Goal: Task Accomplishment & Management: Manage account settings

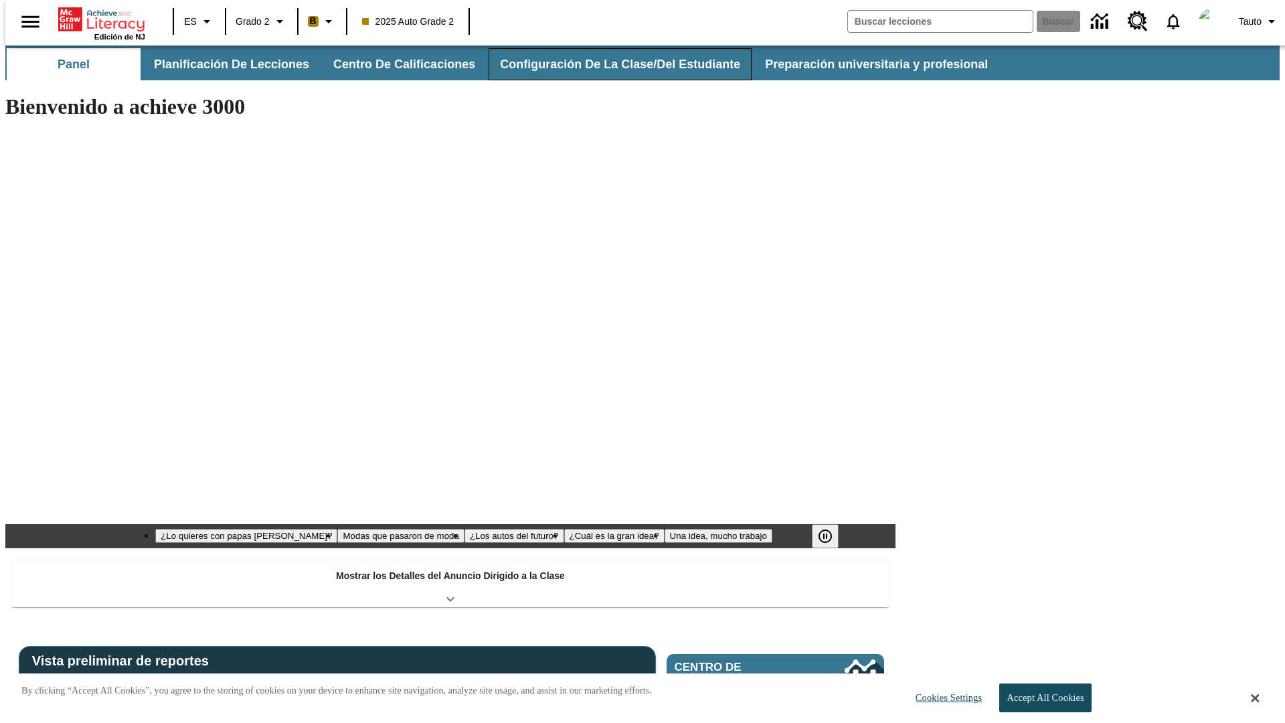
click at [606, 64] on button "Configuración de la clase/del estudiante" at bounding box center [619, 64] width 263 height 32
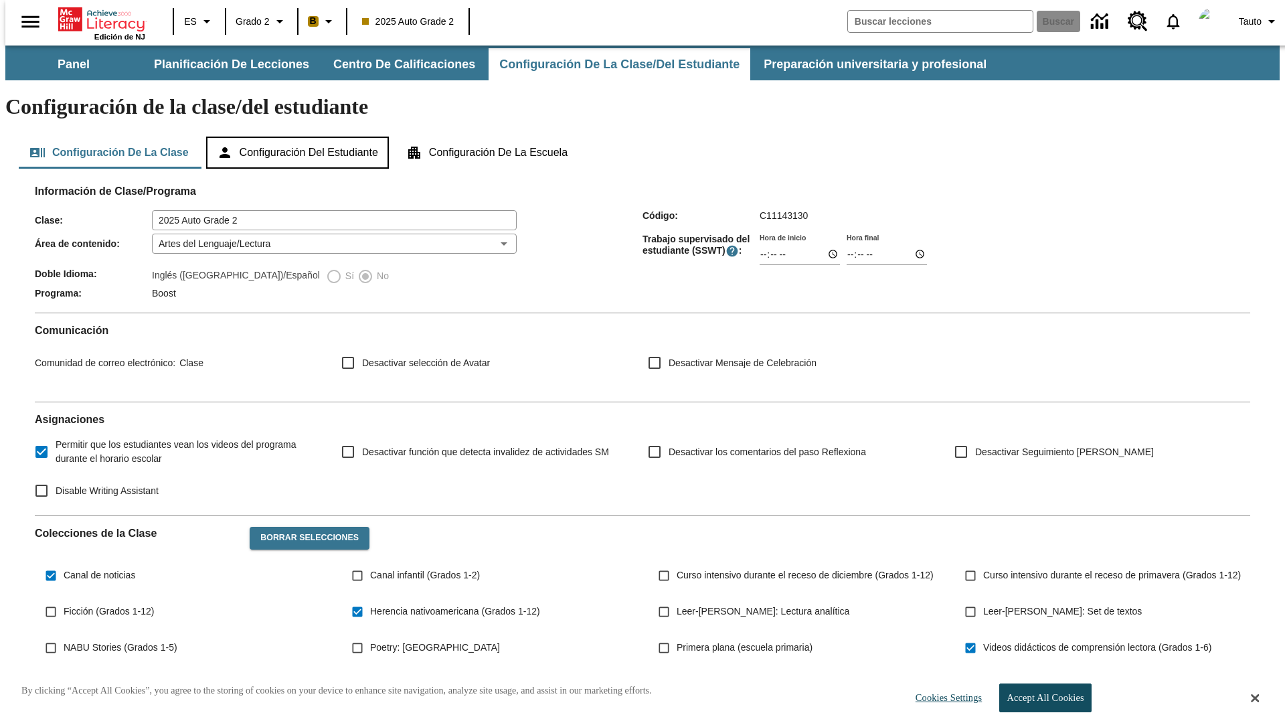
click at [298, 136] on button "Configuración del estudiante" at bounding box center [297, 152] width 183 height 32
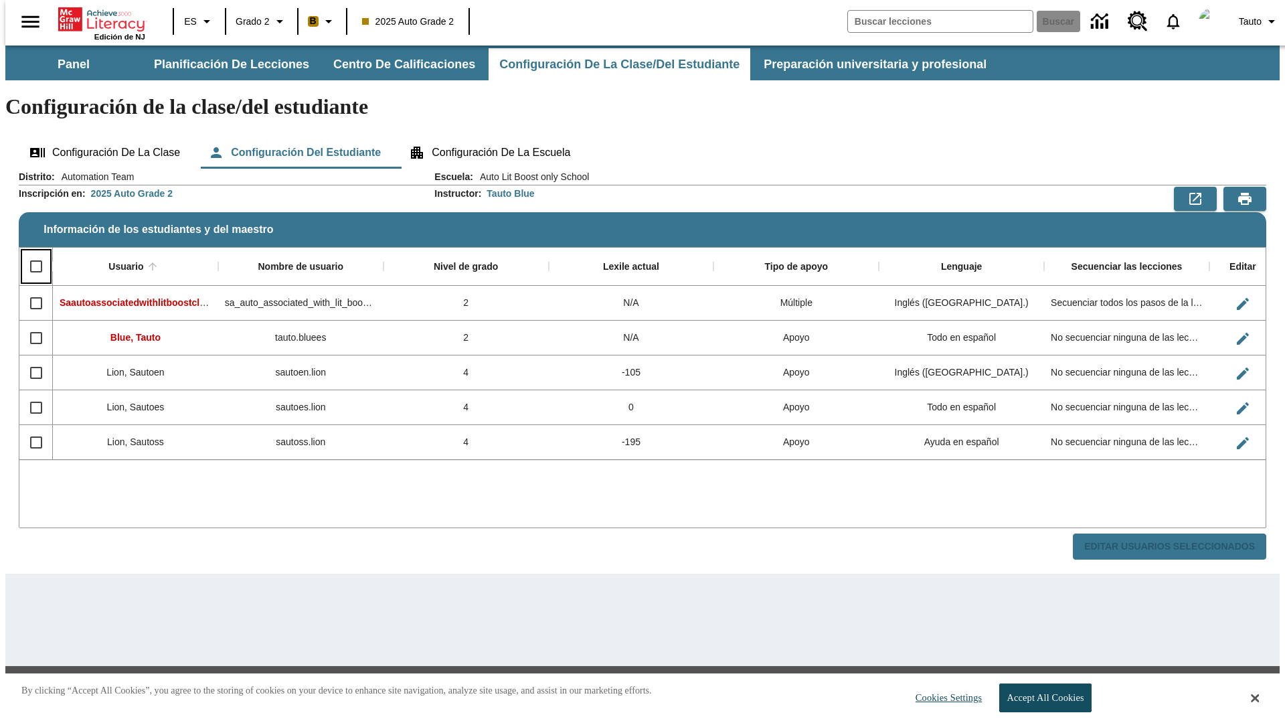
click at [30, 252] on input "Select all rows" at bounding box center [36, 266] width 28 height 28
checkbox input "true"
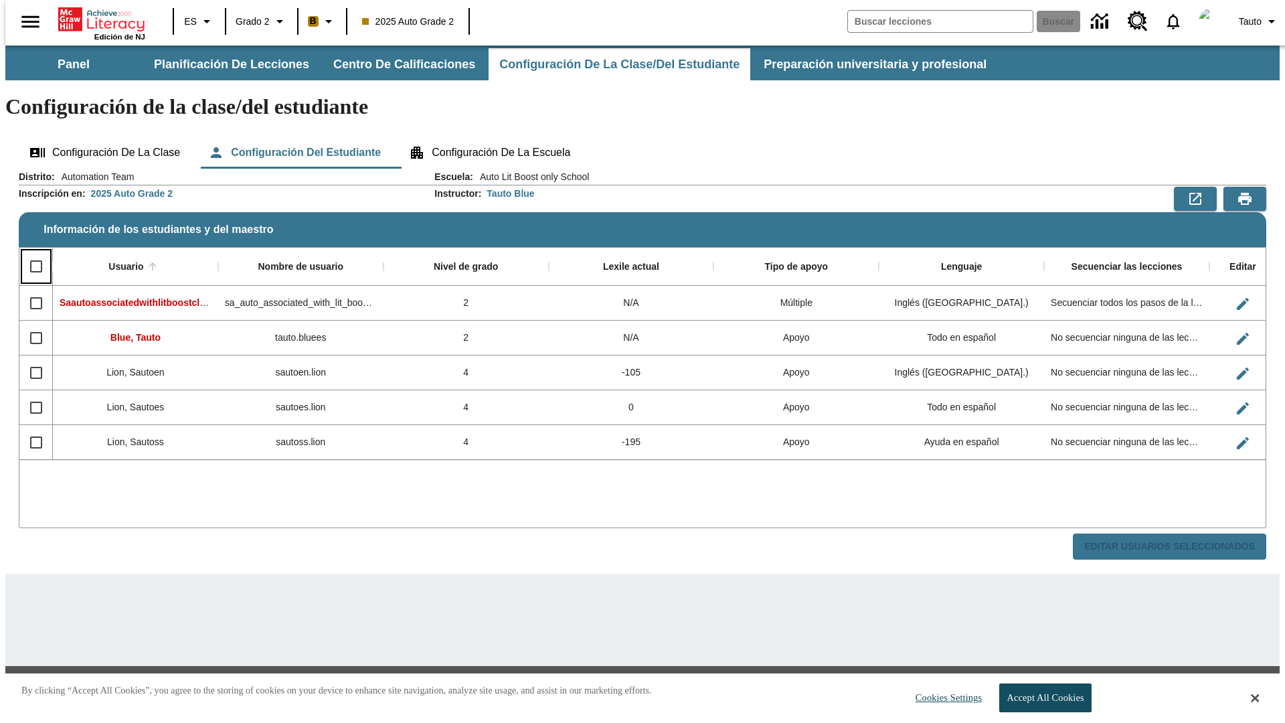
checkbox input "true"
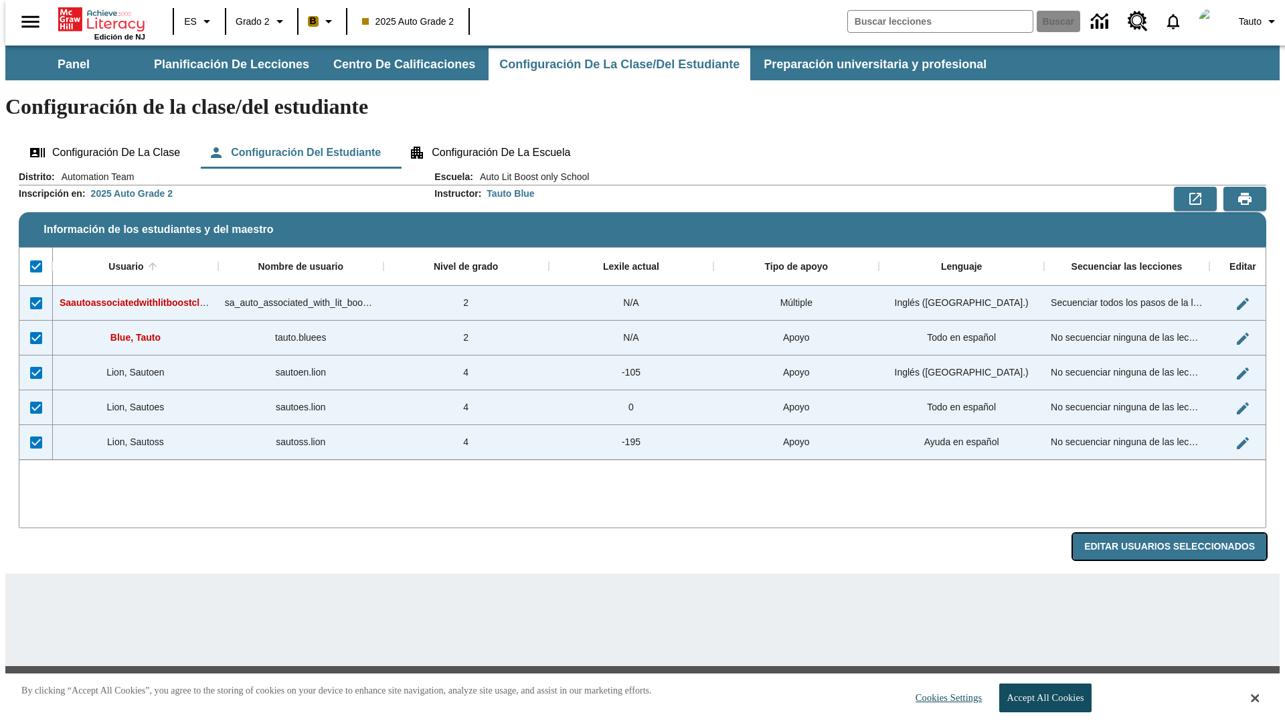
click at [1180, 533] on button "Editar Usuarios Seleccionados" at bounding box center [1169, 546] width 193 height 26
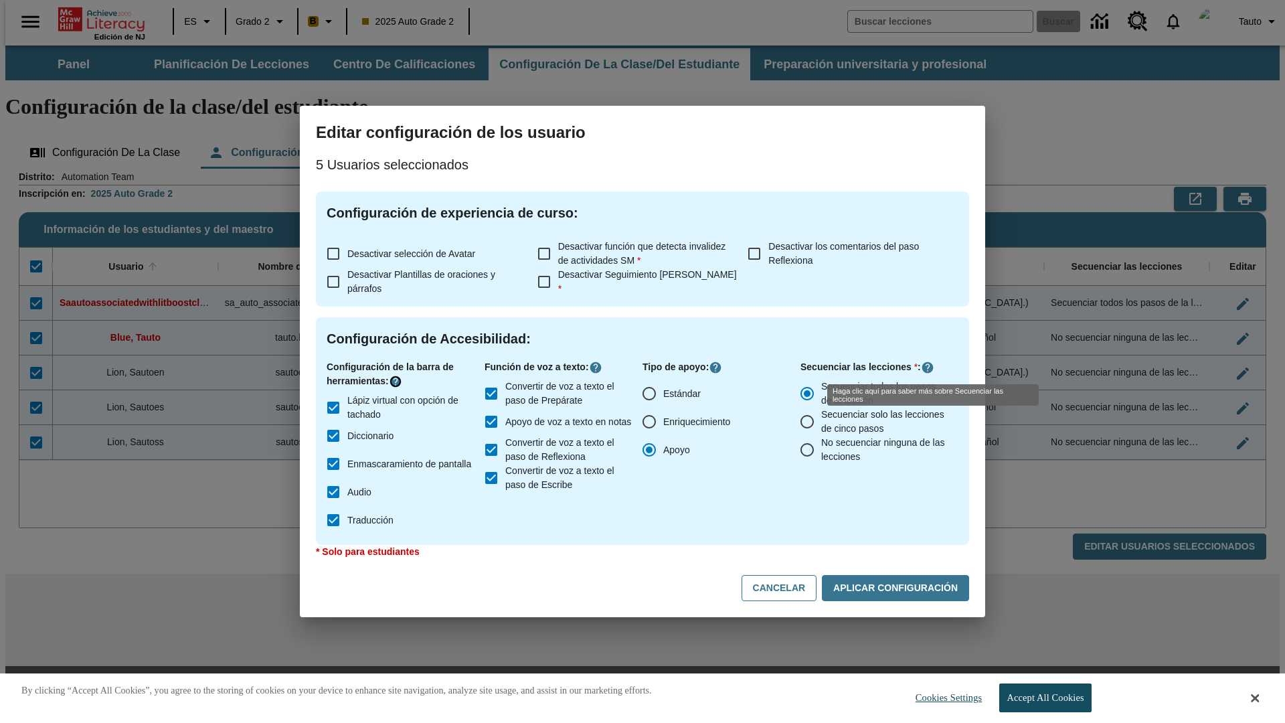
click at [397, 381] on icon "Haga clic aquí para saber más sobre" at bounding box center [395, 381] width 13 height 13
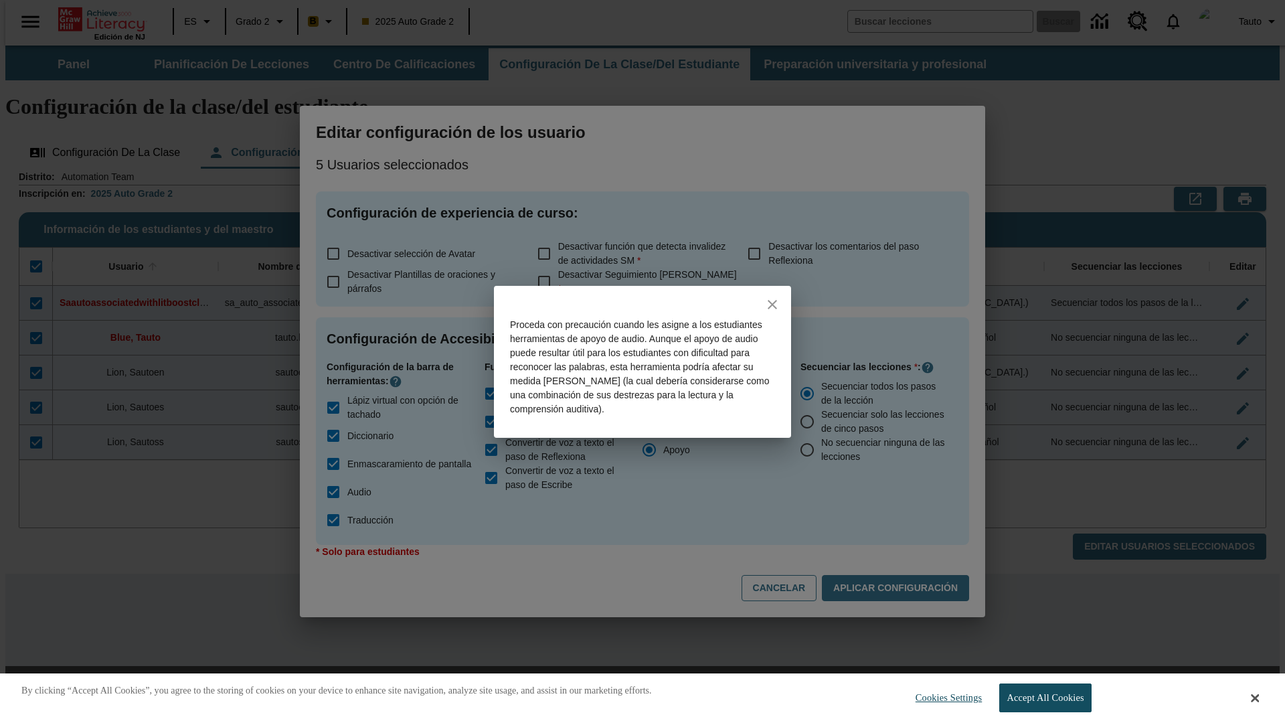
click at [772, 304] on icon "close" at bounding box center [771, 304] width 9 height 9
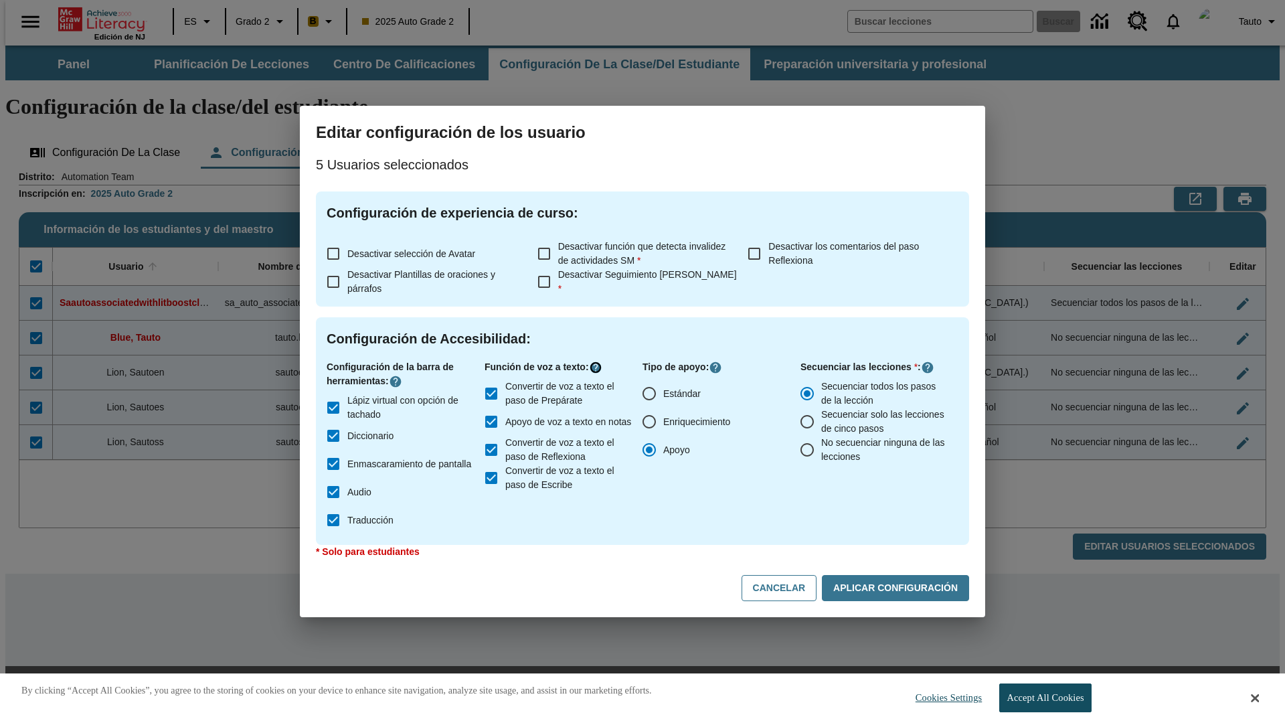
click at [598, 367] on icon "Haga clic aquí para saber más sobre" at bounding box center [595, 367] width 13 height 13
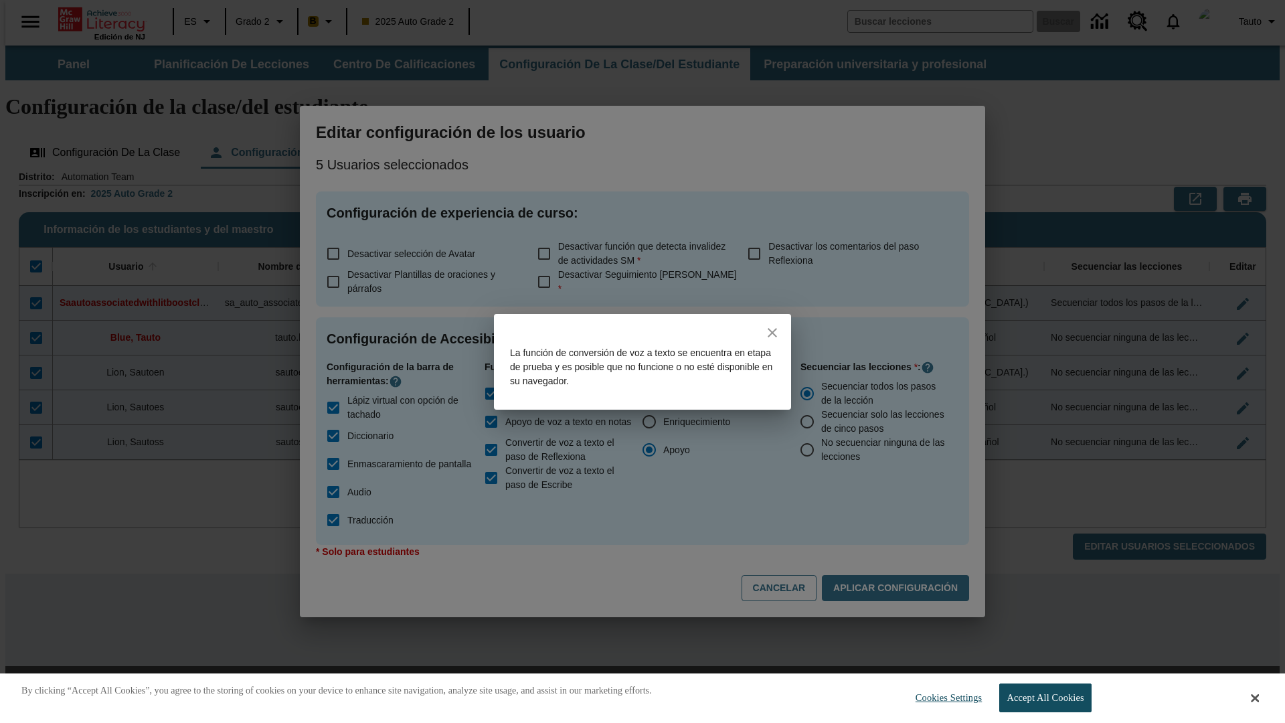
click at [772, 332] on icon "close" at bounding box center [771, 332] width 9 height 9
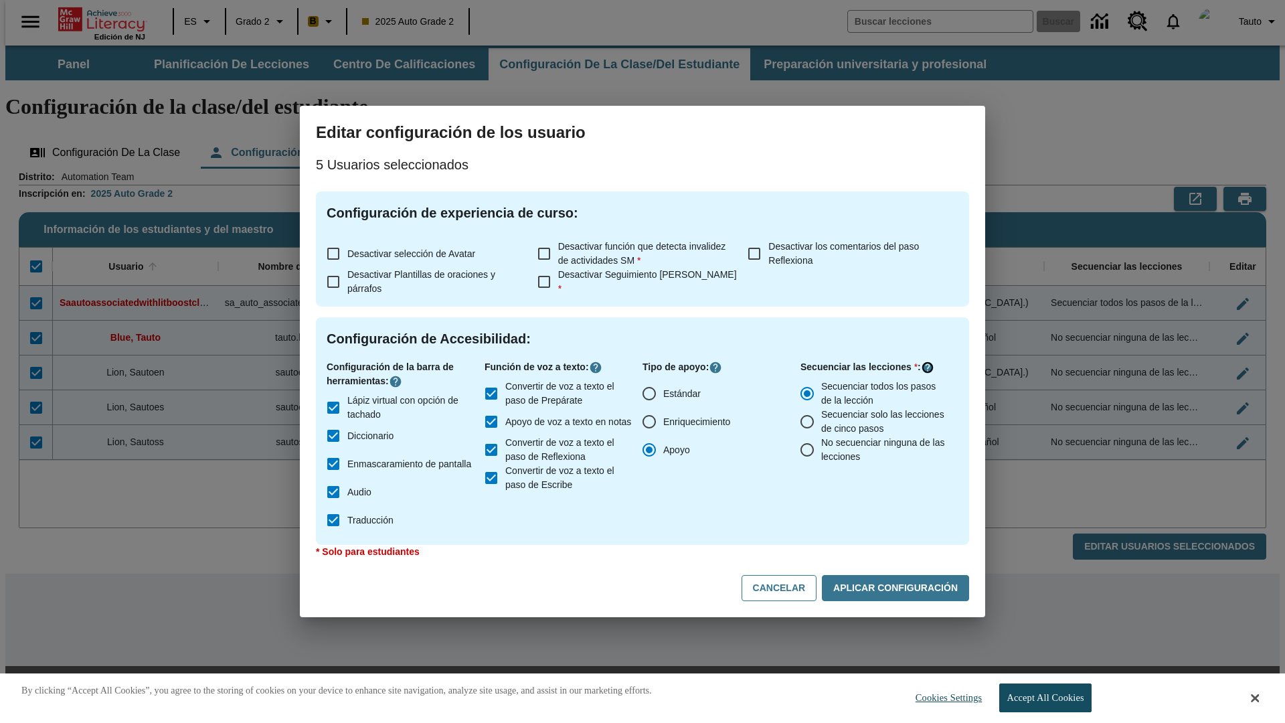
click at [927, 367] on icon "Haga clic aquí para saber más sobre" at bounding box center [927, 367] width 13 height 13
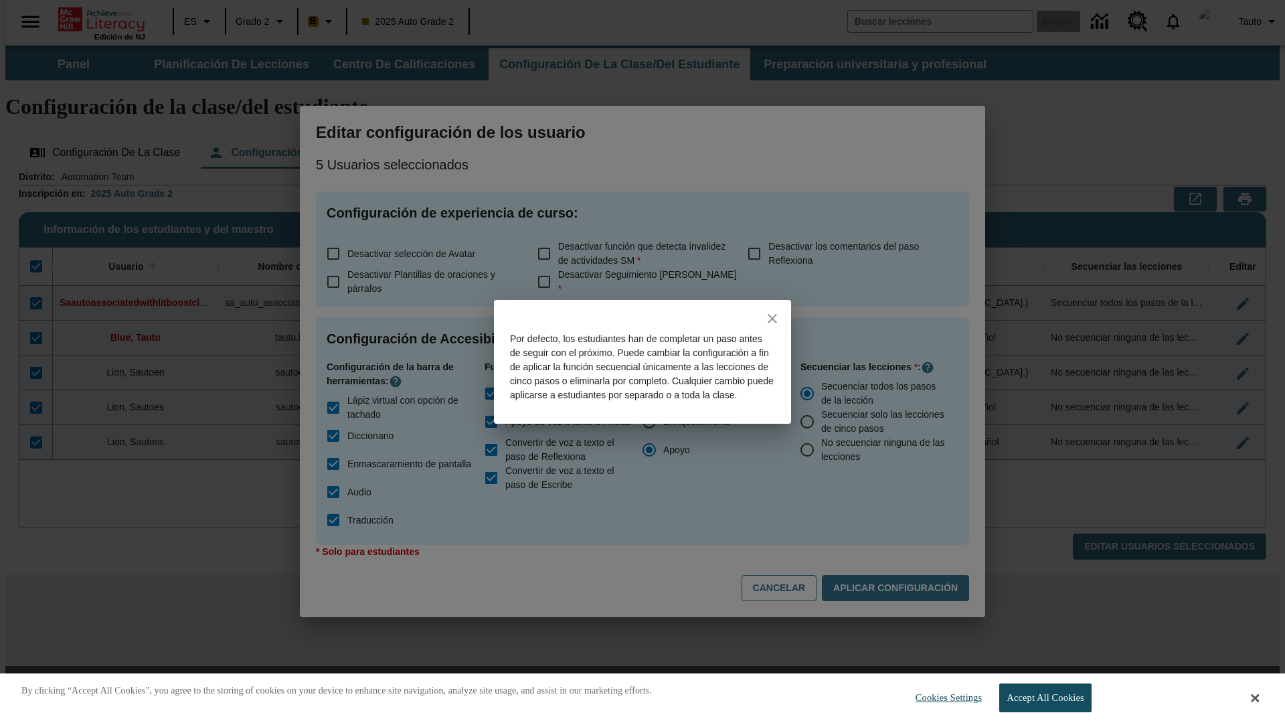
click at [772, 314] on icon "close" at bounding box center [771, 318] width 9 height 9
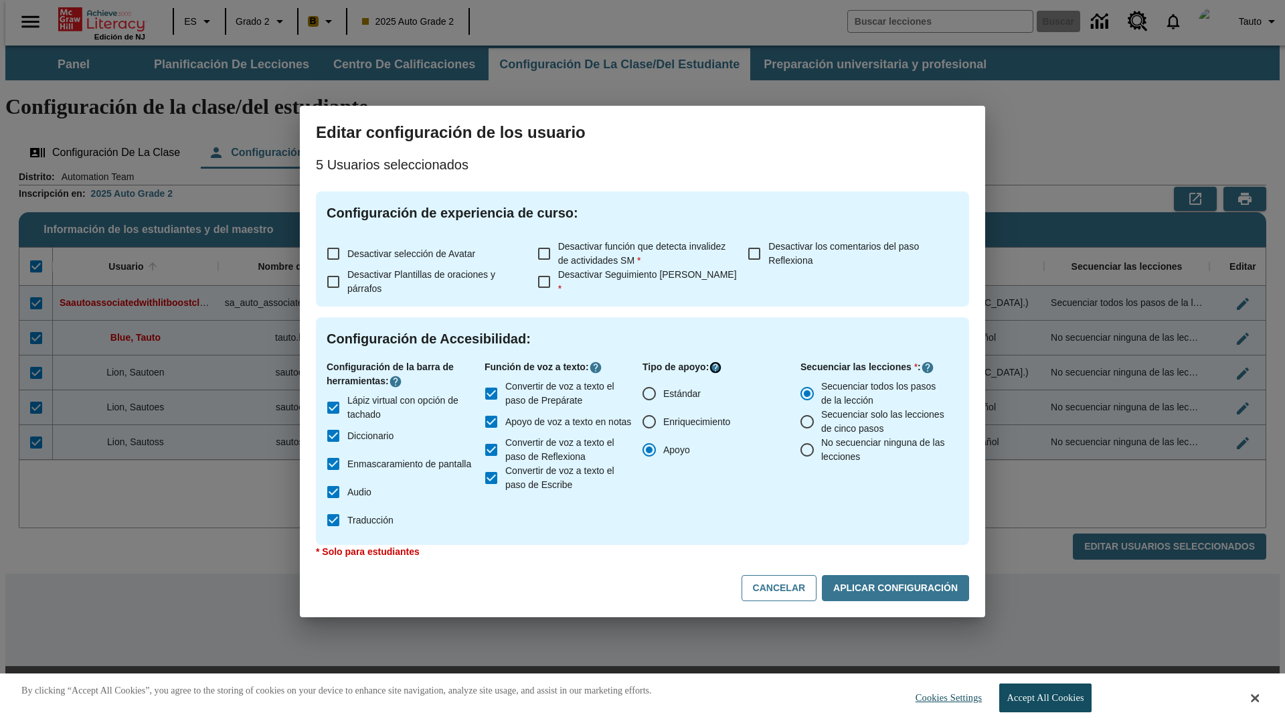
click at [717, 367] on icon "Haga clic aquí para saber más sobre" at bounding box center [715, 367] width 13 height 13
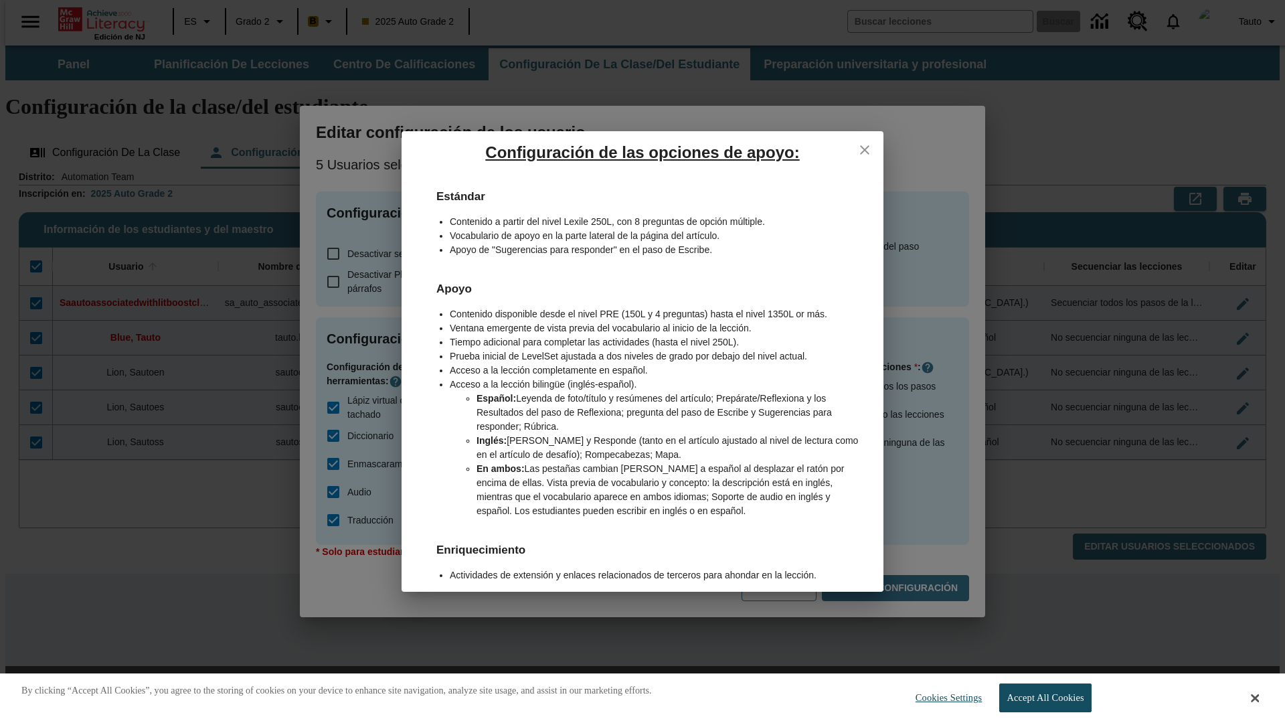
click at [864, 149] on icon "close" at bounding box center [864, 149] width 9 height 9
